Goal: Information Seeking & Learning: Learn about a topic

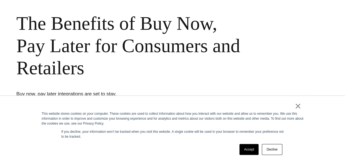
scroll to position [56, 0]
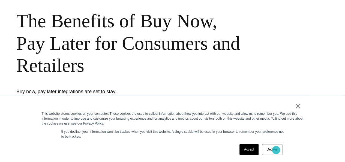
click at [276, 150] on link "Decline" at bounding box center [272, 149] width 20 height 11
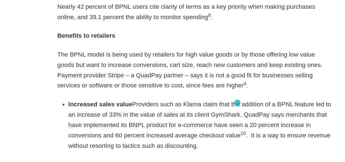
scroll to position [839, 0]
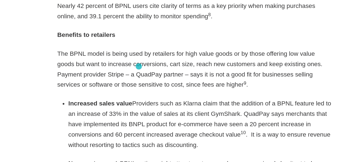
drag, startPoint x: 143, startPoint y: 120, endPoint x: 127, endPoint y: 86, distance: 37.9
click at [127, 111] on li "Increased sales value Providers such as Klarna claim that the addition of a BPN…" at bounding box center [176, 131] width 209 height 41
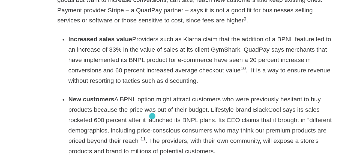
scroll to position [893, 0]
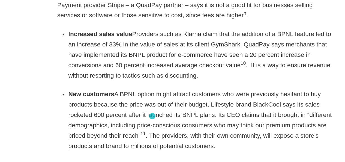
click at [138, 125] on div "As eCommerce booms with a growth rate poised to top 20% this year according to …" at bounding box center [173, 64] width 218 height 1085
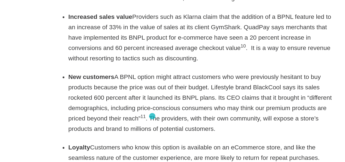
scroll to position [907, 0]
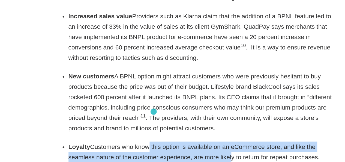
drag, startPoint x: 171, startPoint y: 128, endPoint x: 126, endPoint y: 121, distance: 45.8
click at [126, 146] on li "Loyalty Customers who know this option is available on an eCommerce store, and …" at bounding box center [176, 154] width 209 height 16
click at [153, 146] on li "Loyalty Customers who know this option is available on an eCommerce store, and …" at bounding box center [176, 154] width 209 height 16
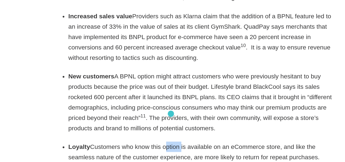
click at [153, 146] on li "Loyalty Customers who know this option is available on an eCommerce store, and …" at bounding box center [176, 154] width 209 height 16
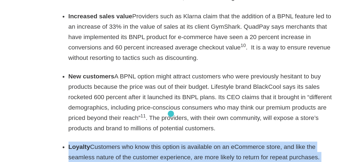
click at [153, 146] on li "Loyalty Customers who know this option is available on an eCommerce store, and …" at bounding box center [176, 154] width 209 height 16
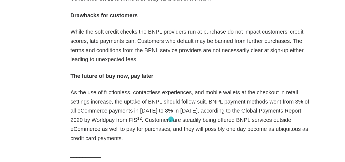
scroll to position [1126, 0]
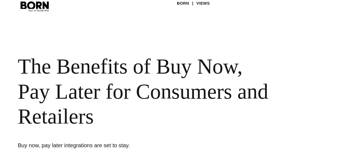
scroll to position [1124, 0]
